Goal: Communication & Community: Answer question/provide support

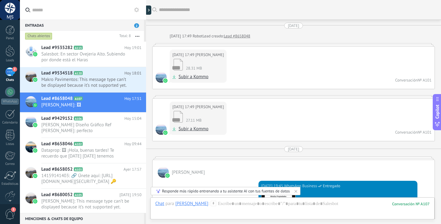
scroll to position [339, 0]
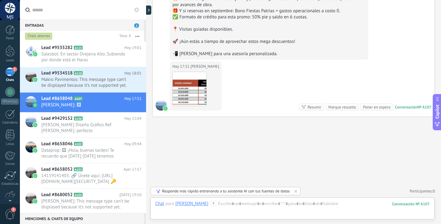
click at [12, 70] on span "2" at bounding box center [14, 69] width 5 height 5
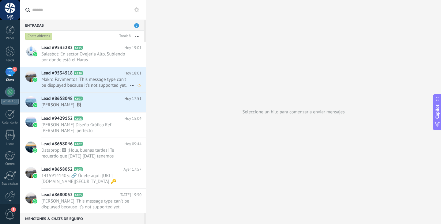
click at [94, 69] on div "Lead #9534518 A120 [DATE] 18:01 Makro Pavimentos: This message type can’t be di…" at bounding box center [93, 79] width 105 height 25
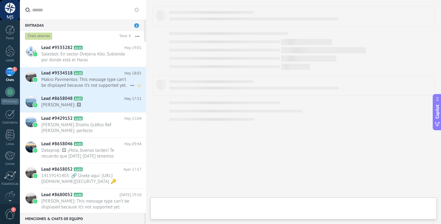
scroll to position [325, 0]
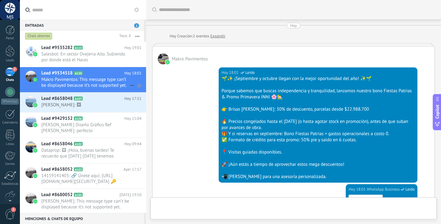
click at [129, 85] on icon at bounding box center [132, 85] width 7 height 7
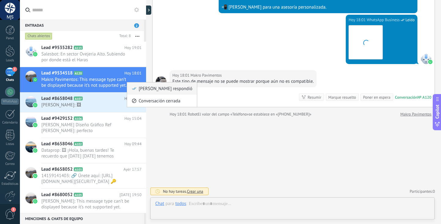
scroll to position [339, 0]
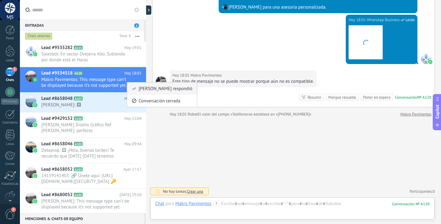
click at [140, 92] on span "[PERSON_NAME] respondió" at bounding box center [166, 88] width 54 height 12
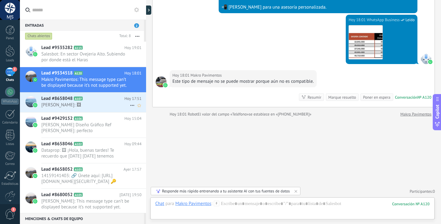
click at [106, 104] on span "[PERSON_NAME]: 🖼" at bounding box center [85, 105] width 89 height 6
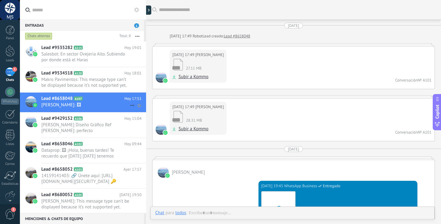
click at [129, 103] on icon at bounding box center [132, 105] width 7 height 7
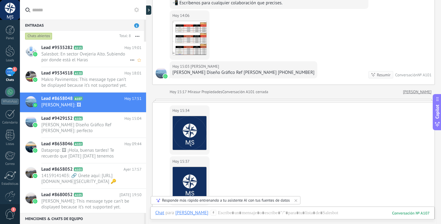
scroll to position [675, 0]
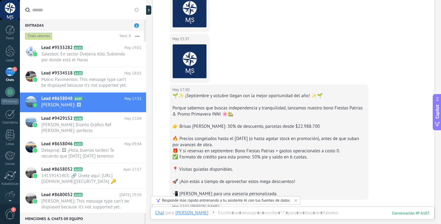
click at [8, 67] on div "1" at bounding box center [10, 71] width 10 height 9
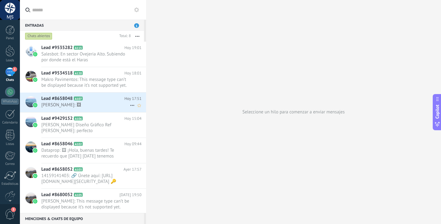
click at [129, 104] on icon at bounding box center [132, 105] width 7 height 7
click at [137, 109] on div "[PERSON_NAME] respondió" at bounding box center [162, 108] width 61 height 12
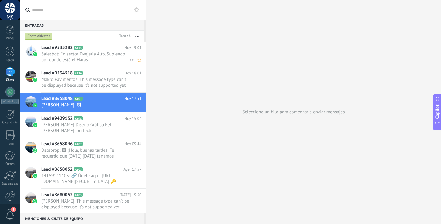
click at [101, 59] on span "Salesbot: En sector Ovejeria Alto. Subiendo por donde está el Haras [GEOGRAPHIC…" at bounding box center [85, 57] width 89 height 12
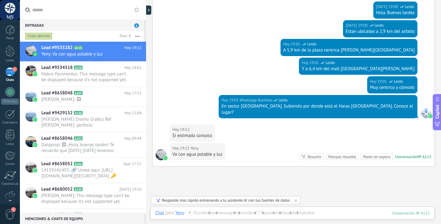
scroll to position [368, 0]
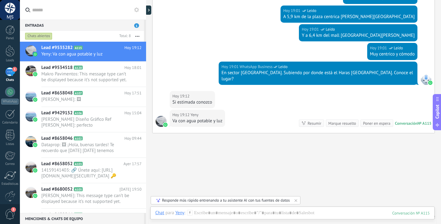
drag, startPoint x: 232, startPoint y: 49, endPoint x: 227, endPoint y: 49, distance: 4.9
click at [227, 49] on div "[DATE] 19:01 WhatsApp Business Leído Muy centrico y cómodo" at bounding box center [294, 52] width 282 height 19
click at [232, 213] on div at bounding box center [292, 219] width 275 height 18
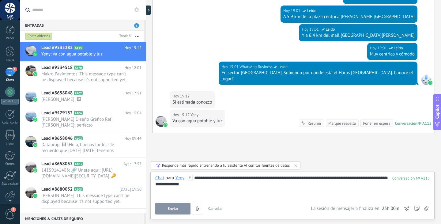
click at [178, 204] on button "Enviar" at bounding box center [172, 209] width 35 height 12
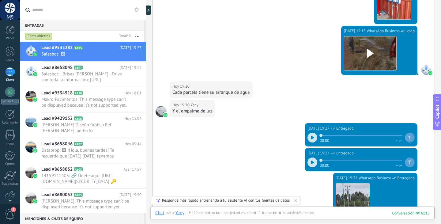
scroll to position [902, 0]
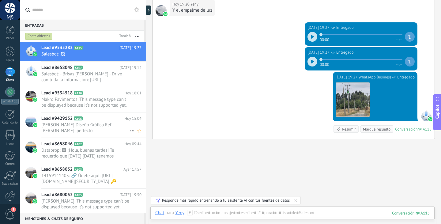
click at [106, 119] on h2 "Lead #9429152 A106" at bounding box center [82, 119] width 83 height 6
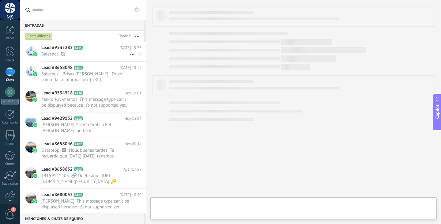
scroll to position [325, 0]
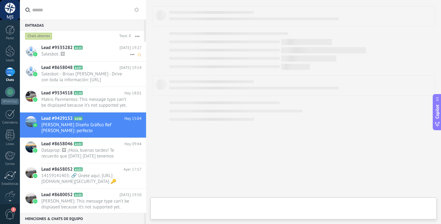
click at [101, 47] on h2 "Lead #9535282 A115" at bounding box center [80, 48] width 78 height 6
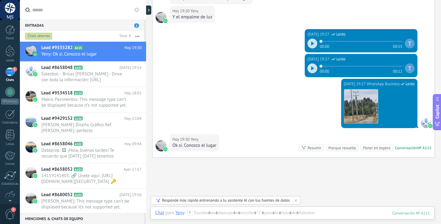
scroll to position [593, 0]
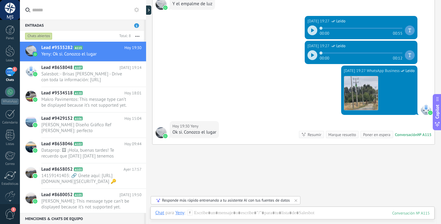
click at [307, 209] on div "Chat Correo Nota Tarea Chat para Yeny : 115 Enviar Cancelar Rastrear clics en l…" at bounding box center [292, 218] width 284 height 22
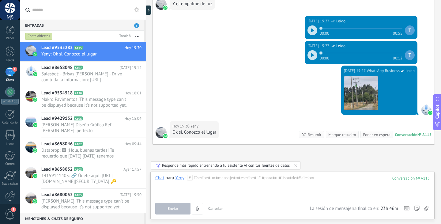
click at [306, 211] on div "Enviar Cancelar Rastrear clics en links ? Reducir links largos y rastrear clics…" at bounding box center [232, 209] width 154 height 12
click at [300, 188] on div at bounding box center [292, 186] width 275 height 23
paste div
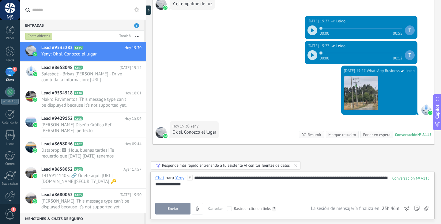
click at [180, 206] on button "Enviar" at bounding box center [172, 209] width 35 height 12
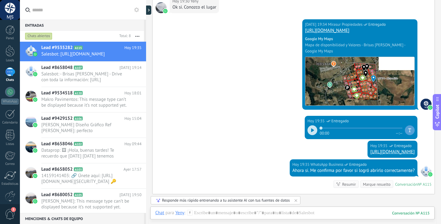
scroll to position [737, 0]
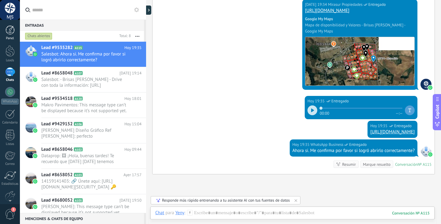
click at [13, 31] on div at bounding box center [10, 29] width 9 height 9
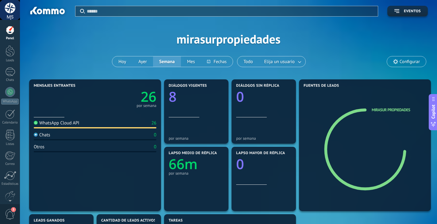
drag, startPoint x: 313, startPoint y: 36, endPoint x: 297, endPoint y: 37, distance: 16.9
click at [296, 36] on div "Aplicar Eventos mirasurpropiedades [DATE] [DATE] Semana Mes Todo Elija un usuar…" at bounding box center [228, 39] width 398 height 78
drag, startPoint x: 305, startPoint y: 47, endPoint x: 280, endPoint y: 7, distance: 47.0
click at [302, 43] on div "Aplicar Eventos mirasurpropiedades [DATE] [DATE] Semana Mes Todo Elija un usuar…" at bounding box center [228, 39] width 398 height 78
click at [7, 73] on div "1" at bounding box center [10, 71] width 10 height 9
